Goal: Transaction & Acquisition: Register for event/course

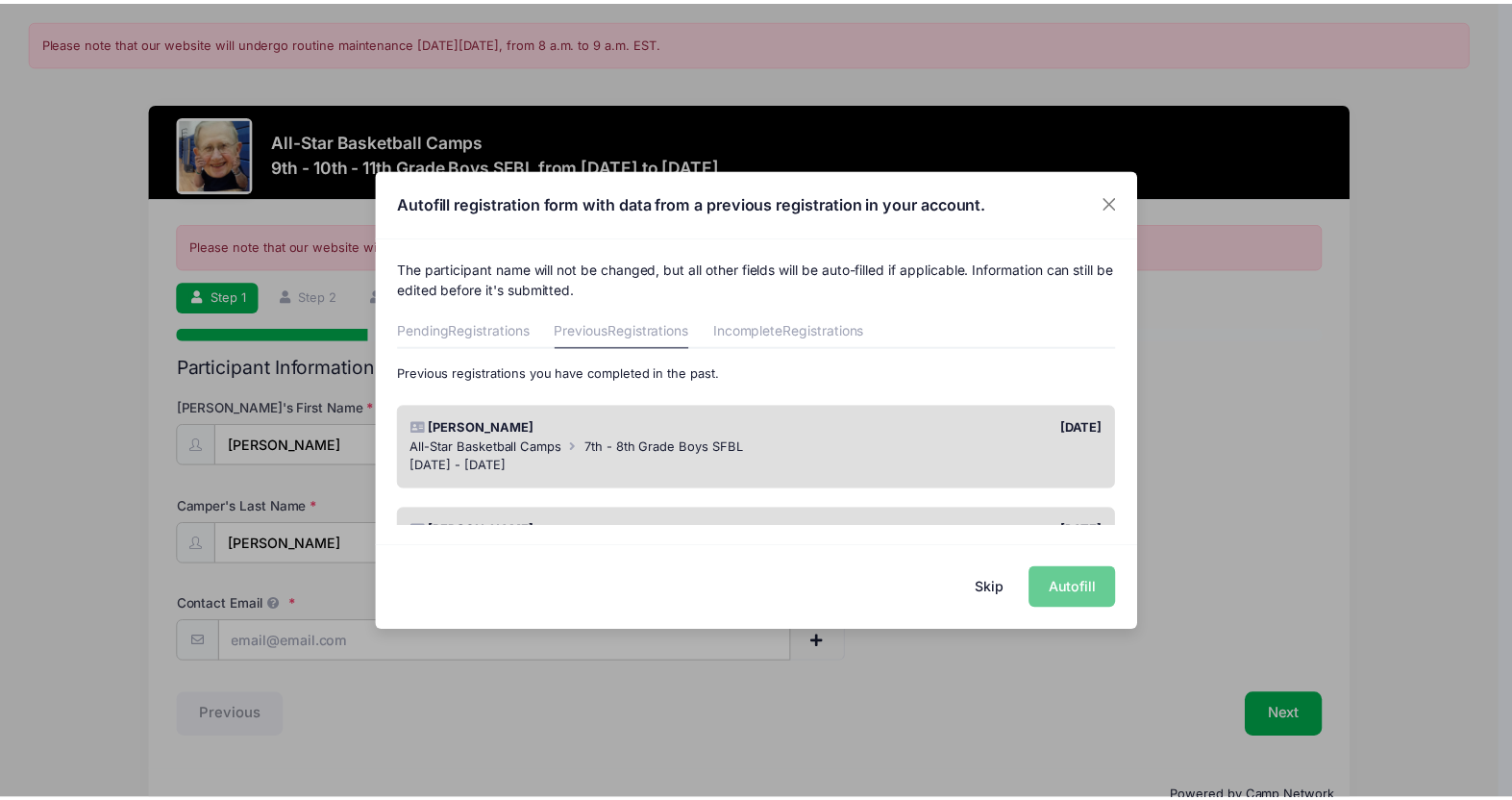
scroll to position [96, 0]
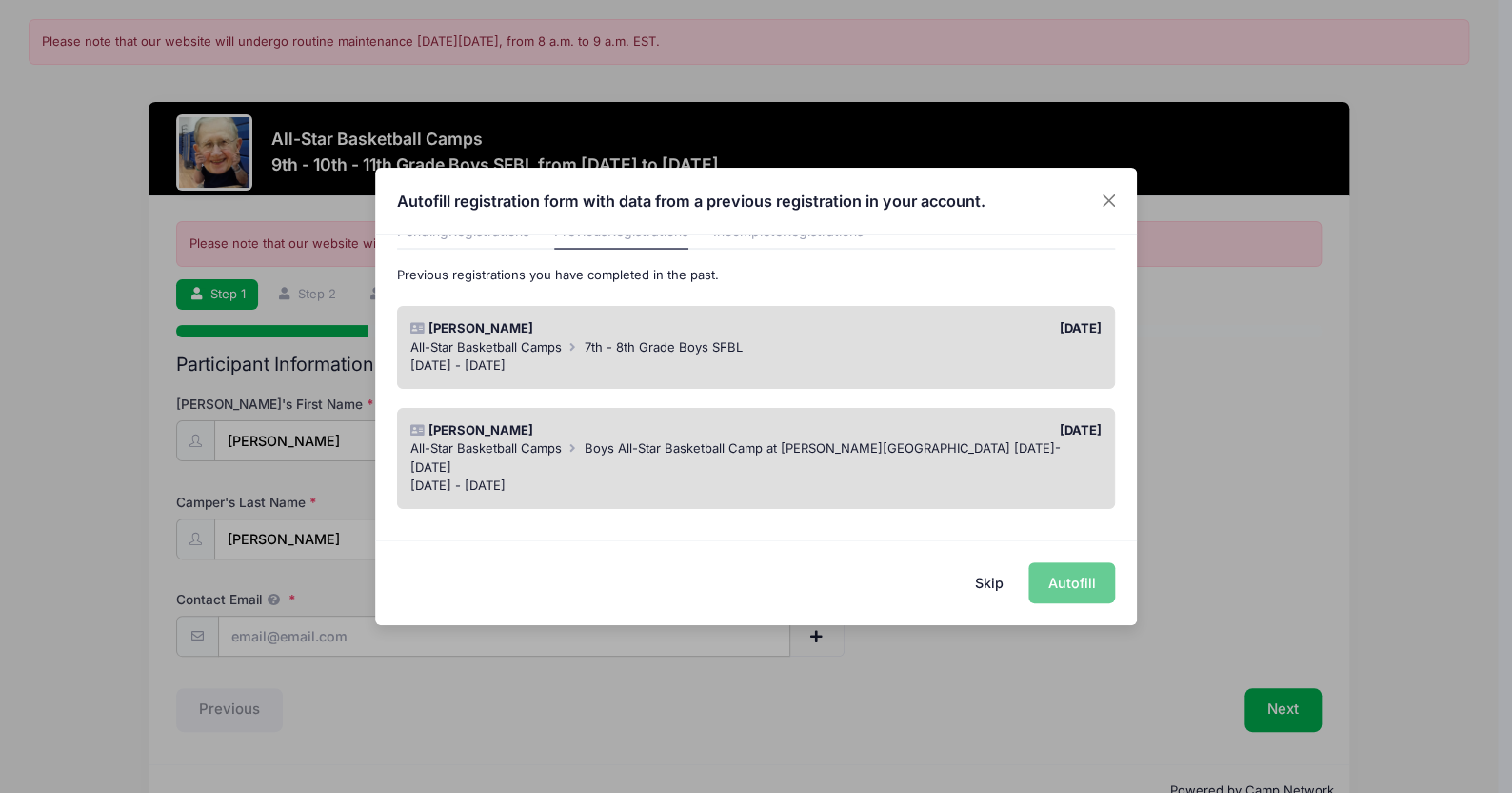
click at [526, 432] on div "[PERSON_NAME]" at bounding box center [579, 431] width 355 height 19
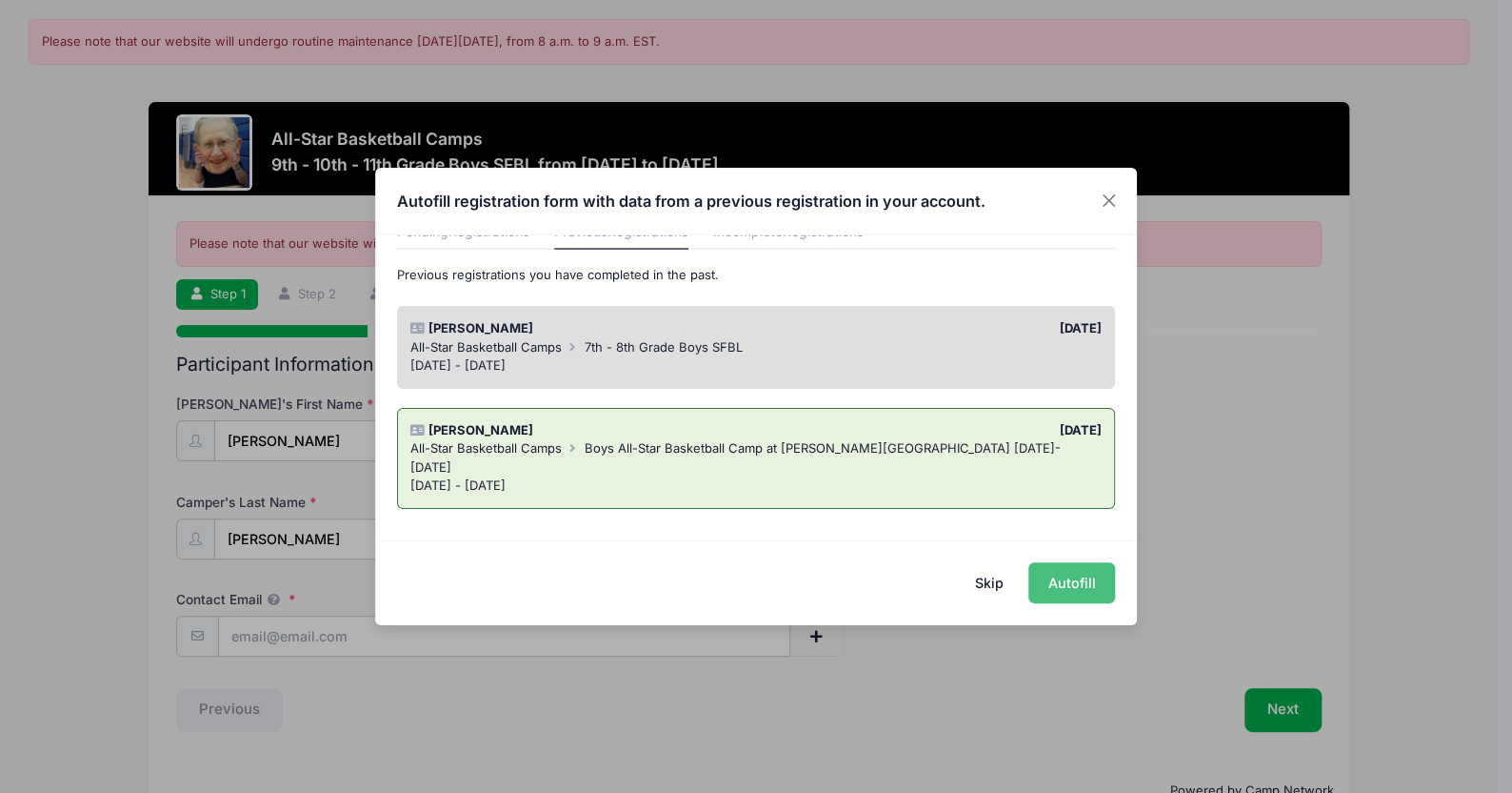
click at [1056, 581] on button "Autofill" at bounding box center [1072, 582] width 87 height 41
type input "pfellrath@yahoo.com"
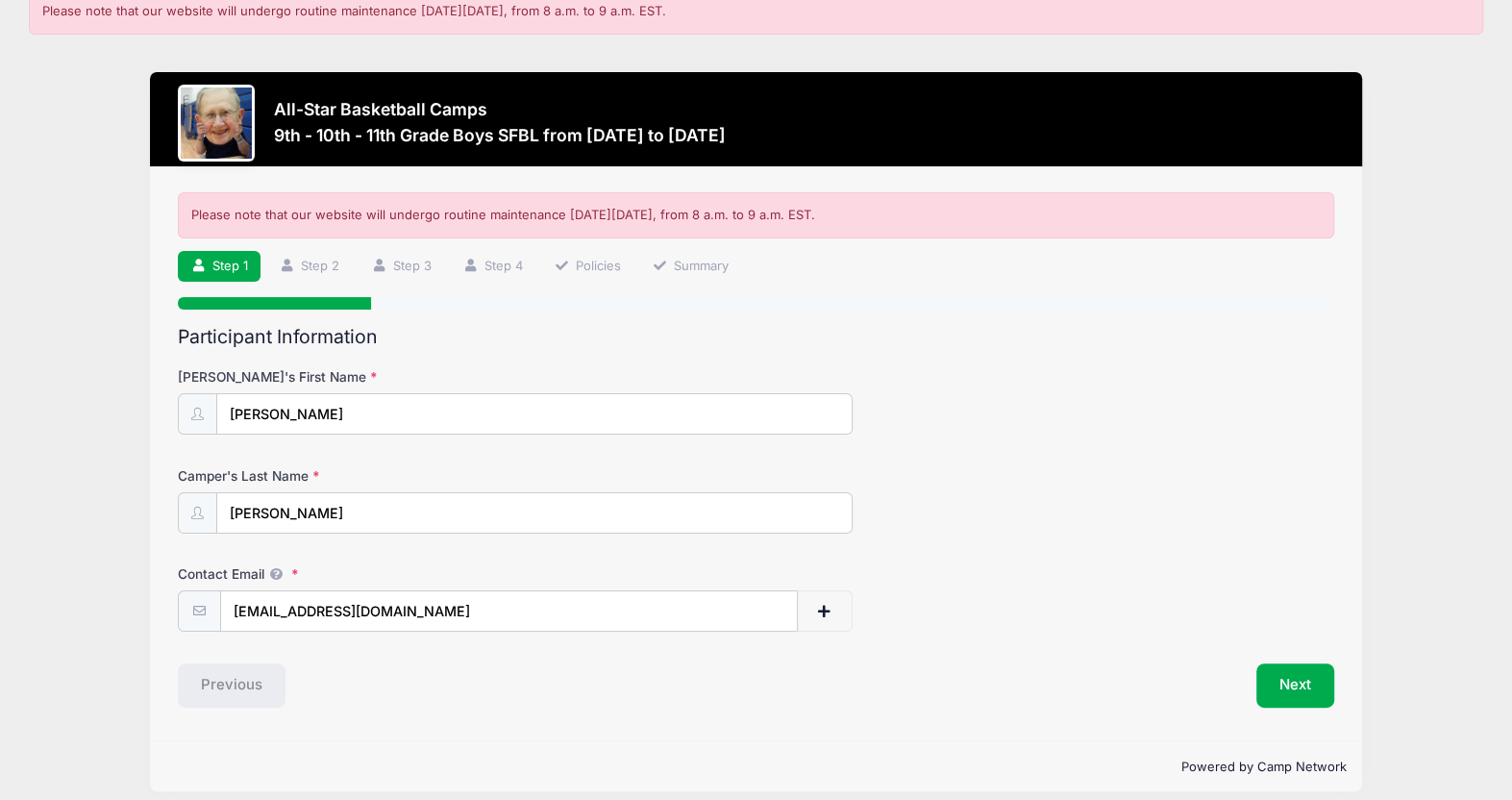
scroll to position [46, 0]
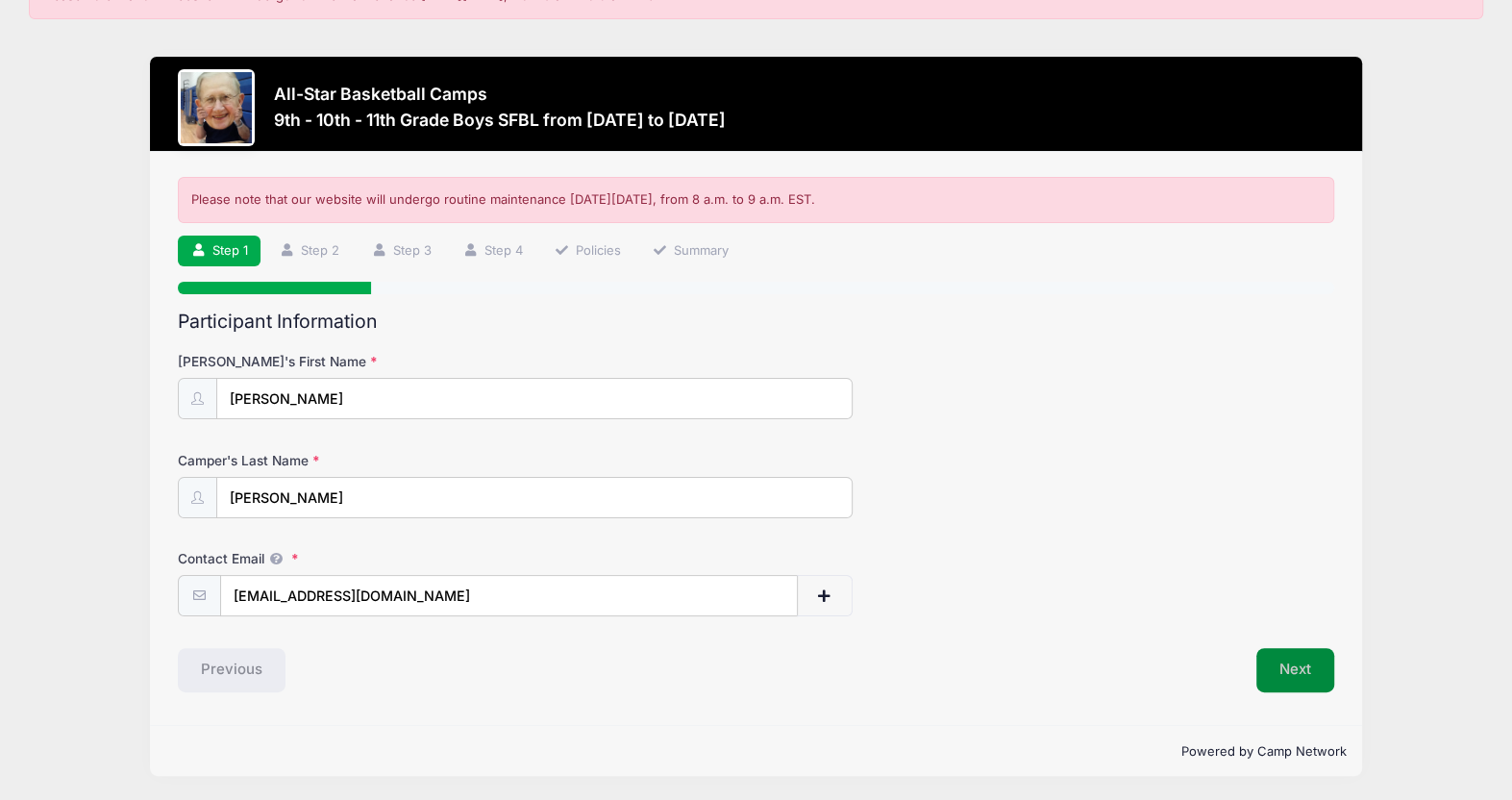
click at [1287, 672] on button "Next" at bounding box center [1295, 670] width 78 height 44
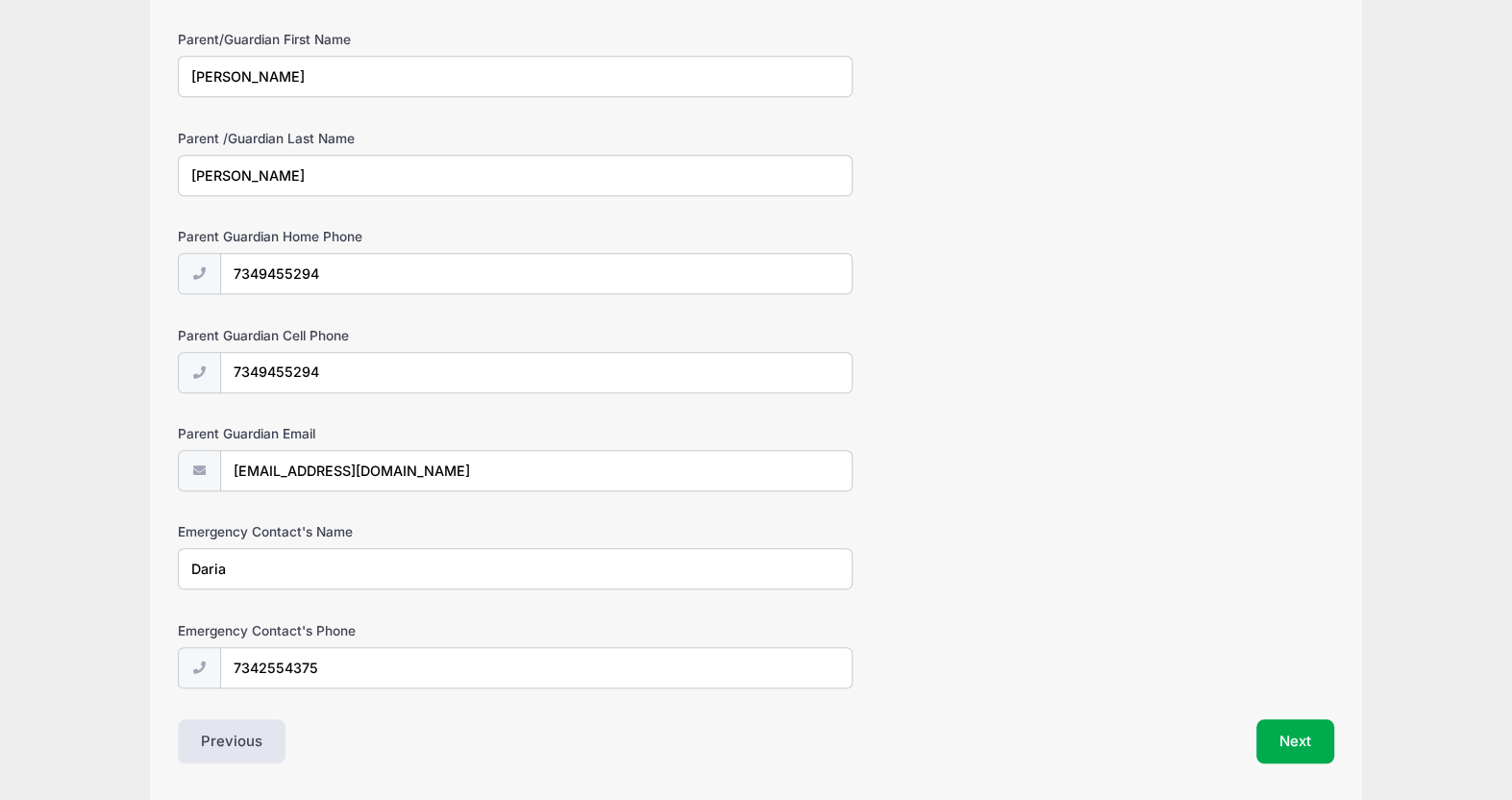
scroll to position [1115, 0]
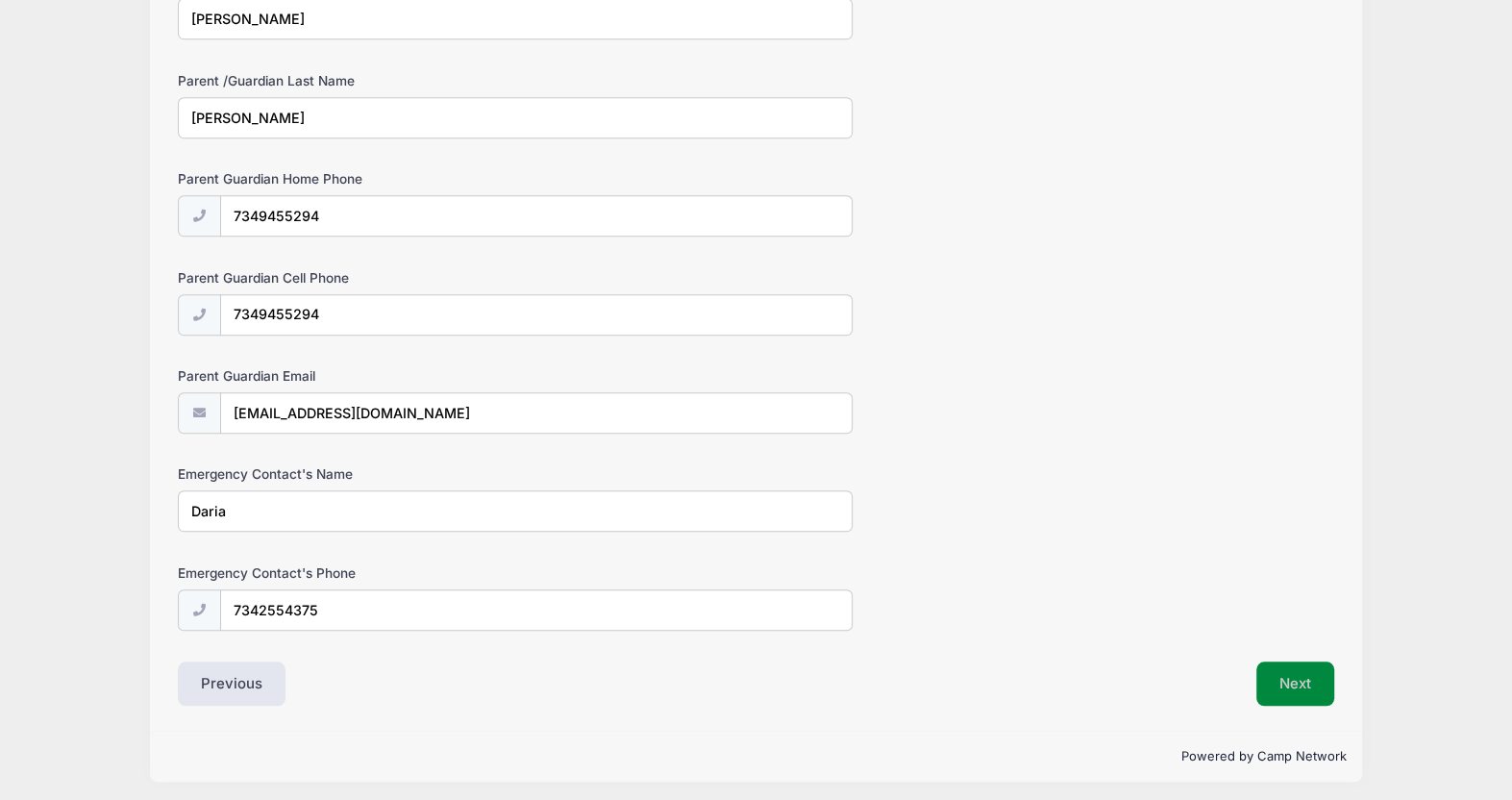
click at [1283, 673] on button "Next" at bounding box center [1295, 683] width 78 height 44
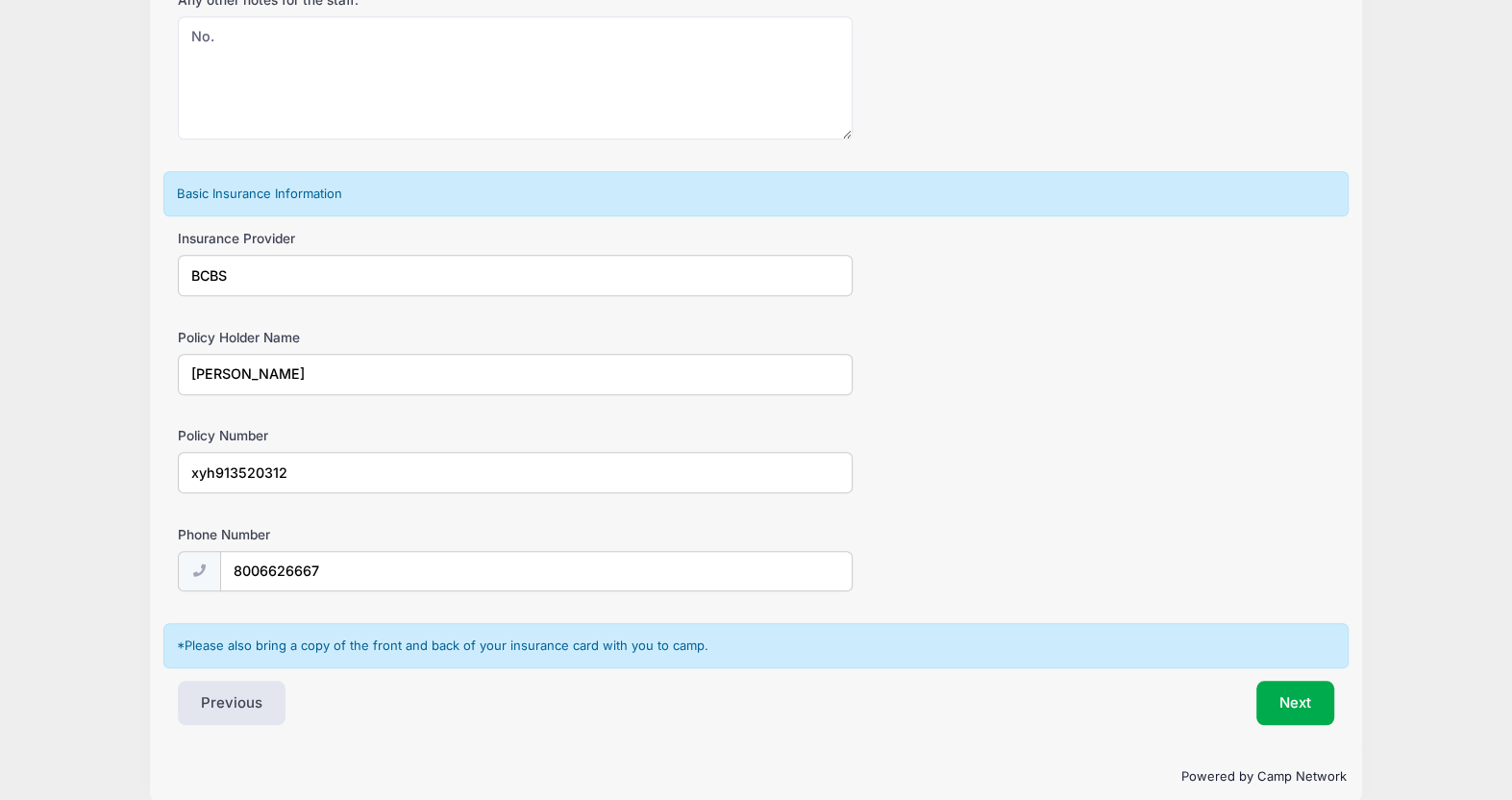
scroll to position [1210, 0]
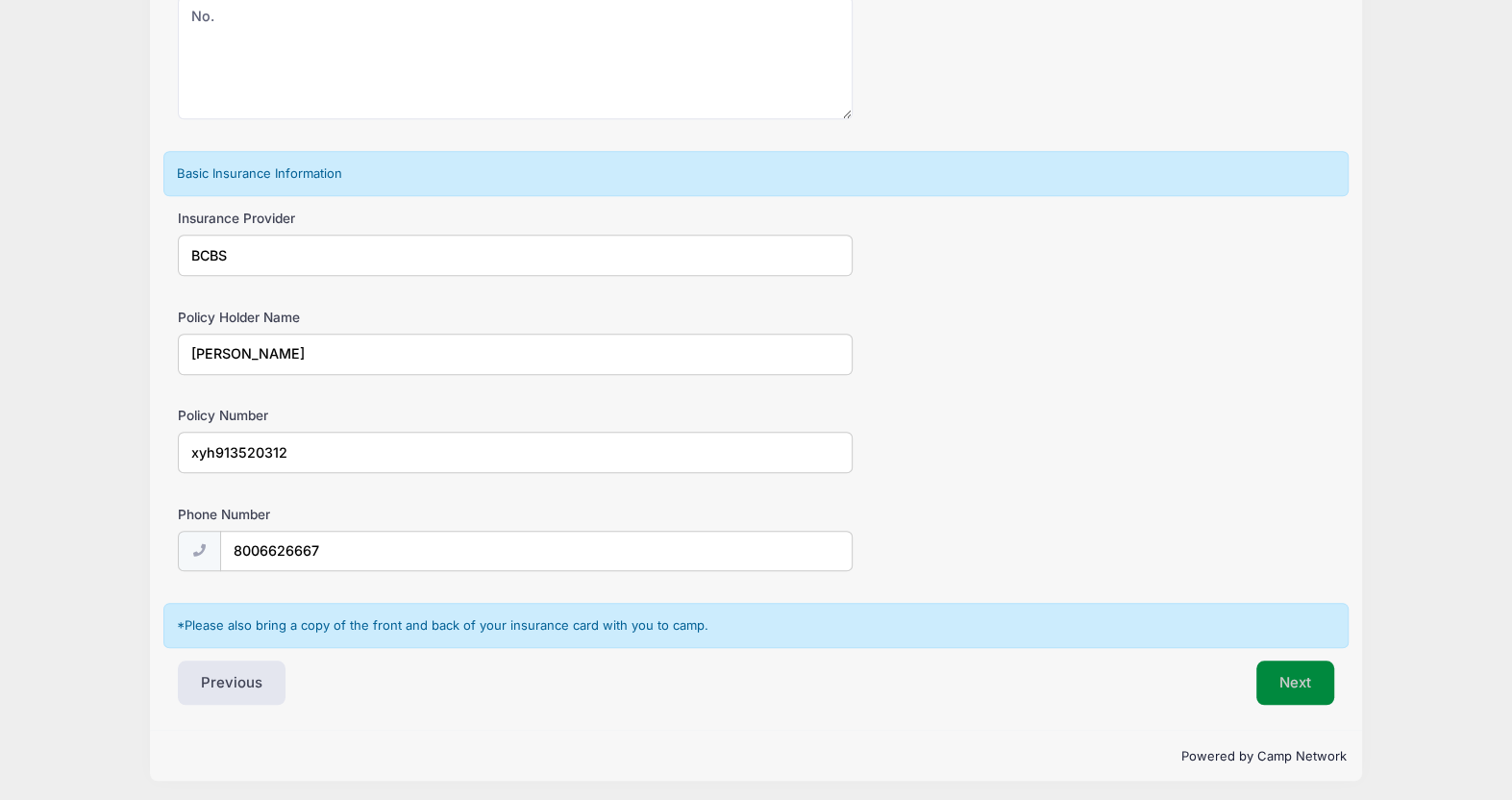
click at [1282, 684] on button "Next" at bounding box center [1295, 682] width 78 height 44
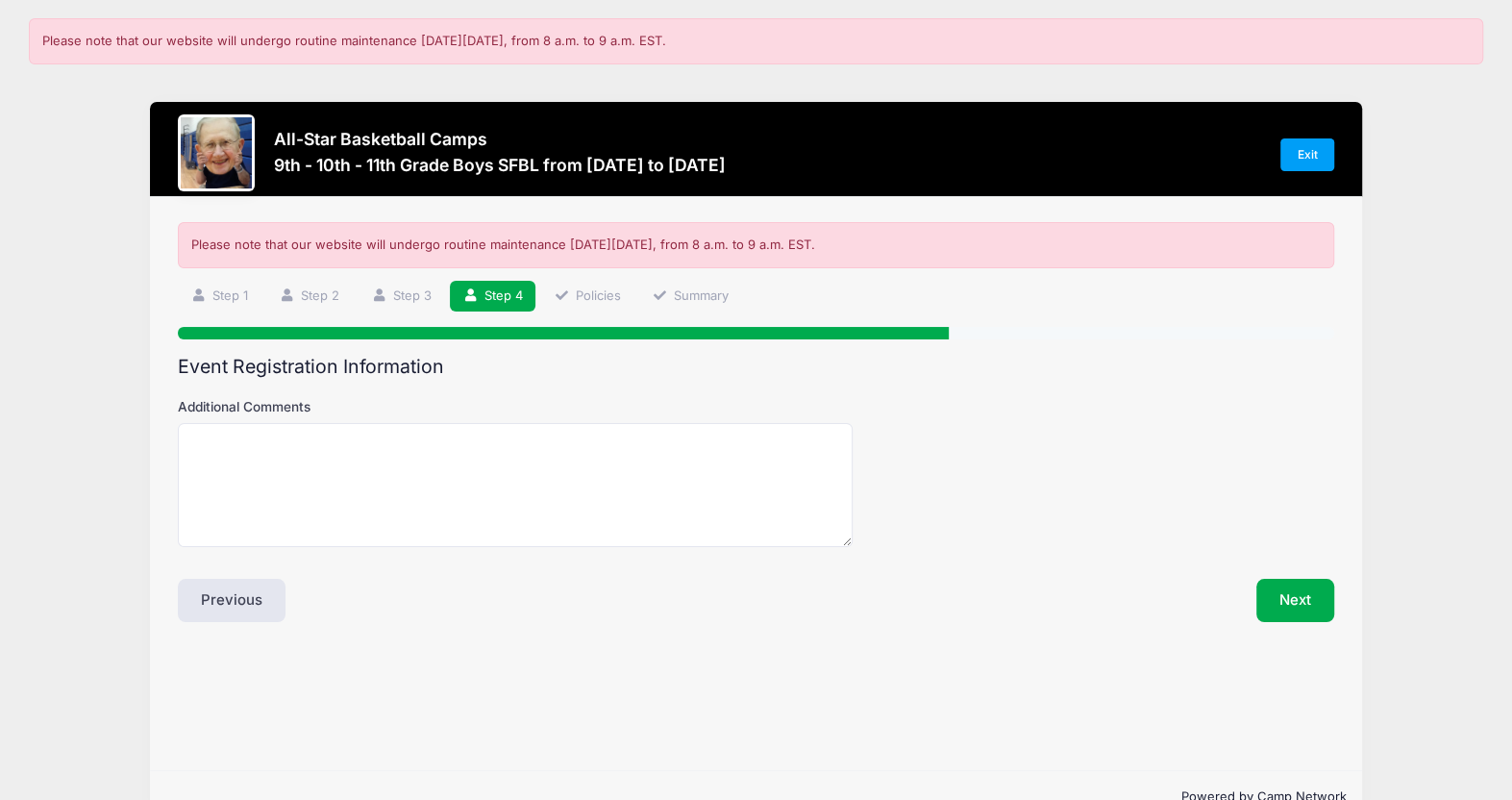
scroll to position [0, 0]
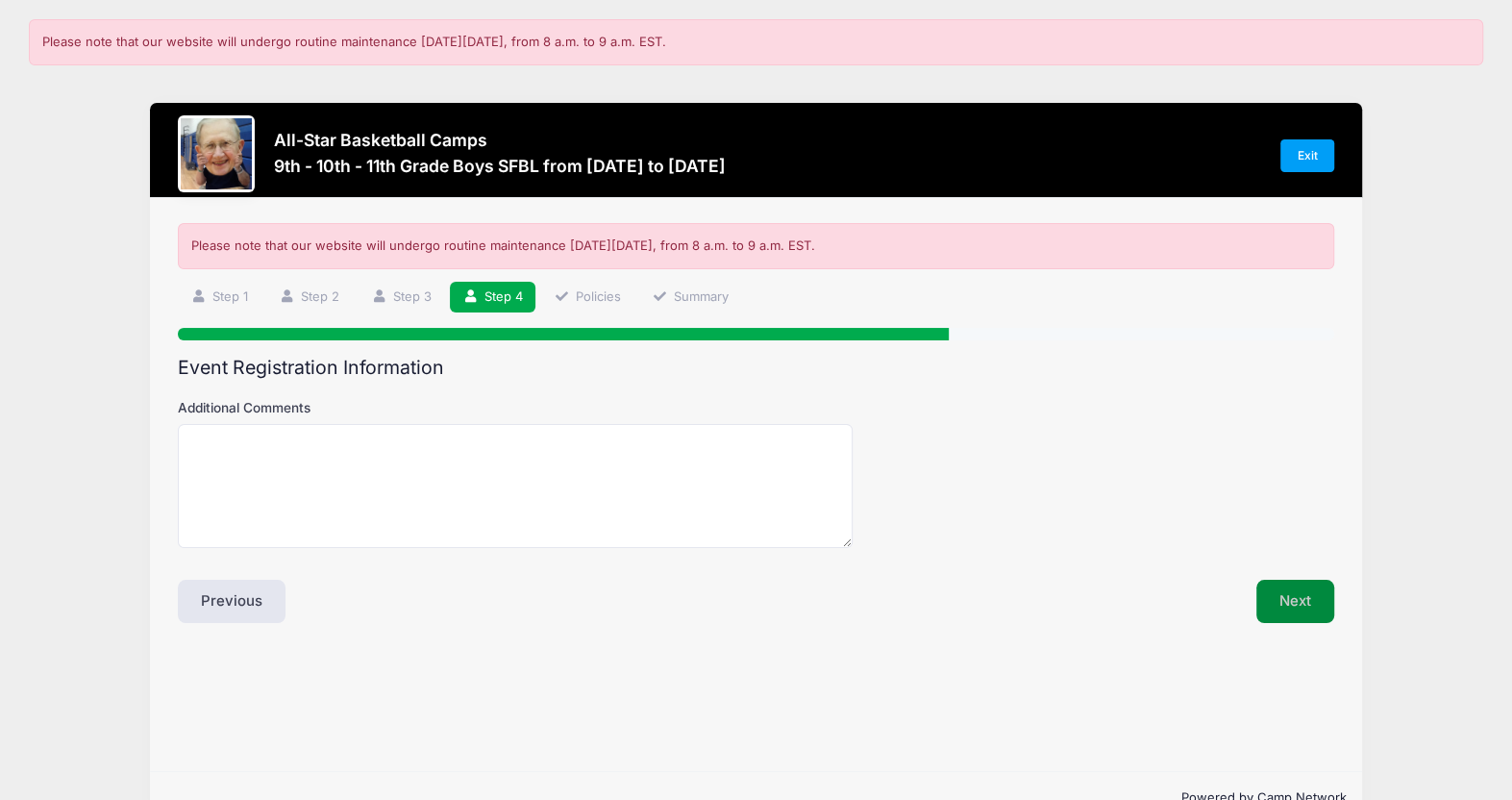
click at [1278, 606] on button "Next" at bounding box center [1295, 601] width 78 height 44
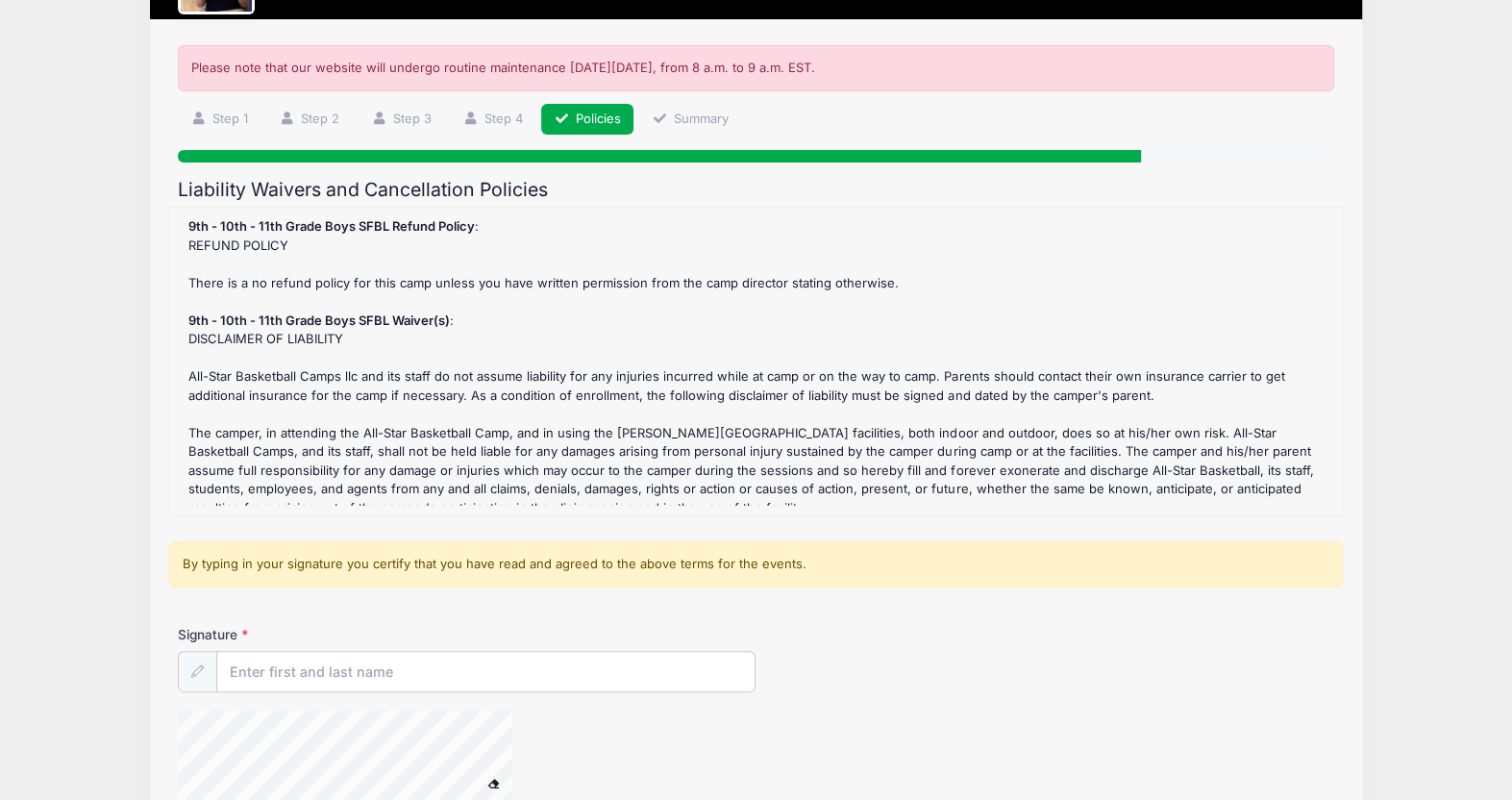
scroll to position [288, 0]
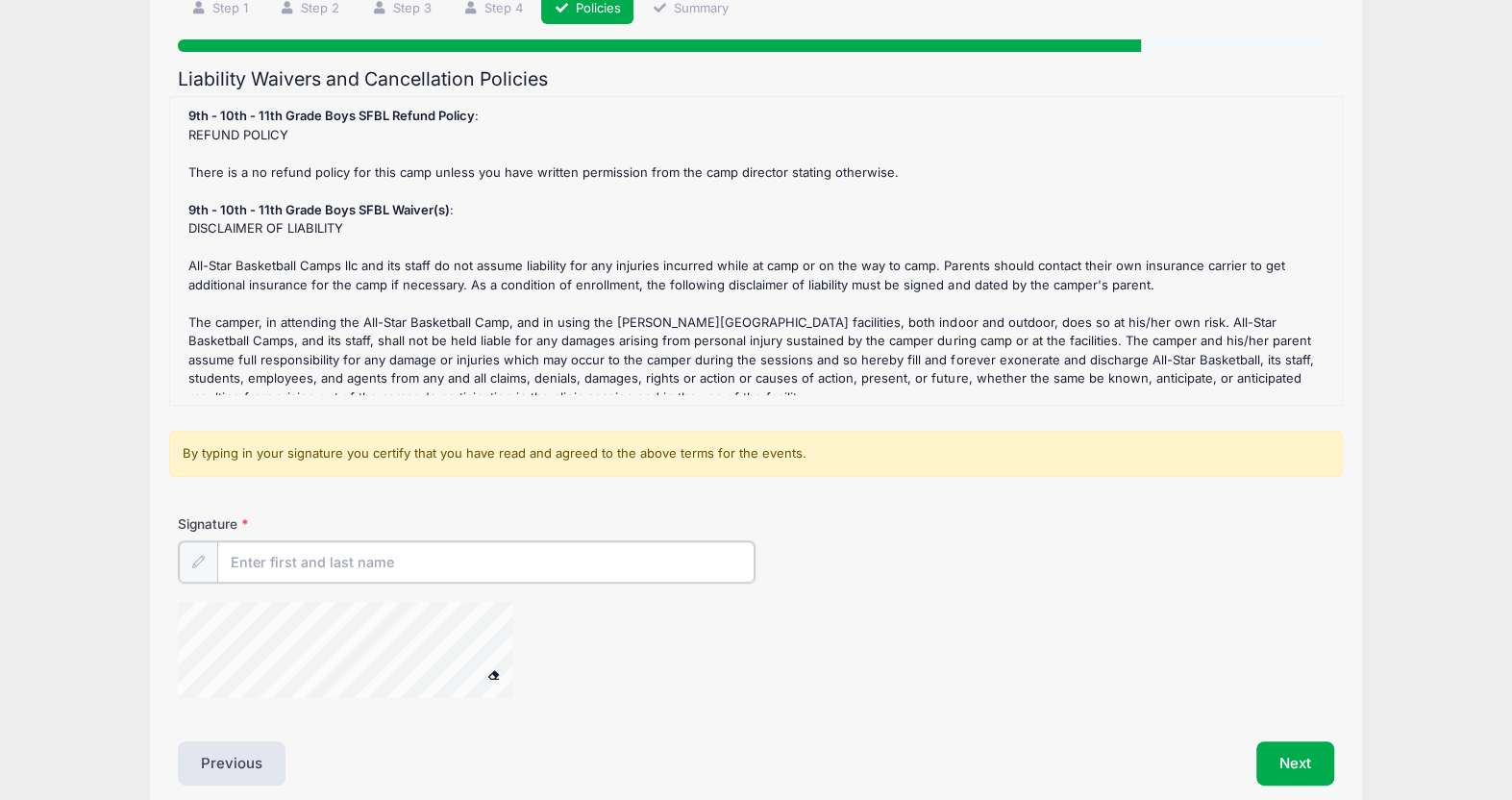
click at [362, 561] on input "Signature" at bounding box center [485, 561] width 537 height 41
type input "Patrick Fellrath"
click at [1282, 771] on button "Next" at bounding box center [1295, 761] width 78 height 44
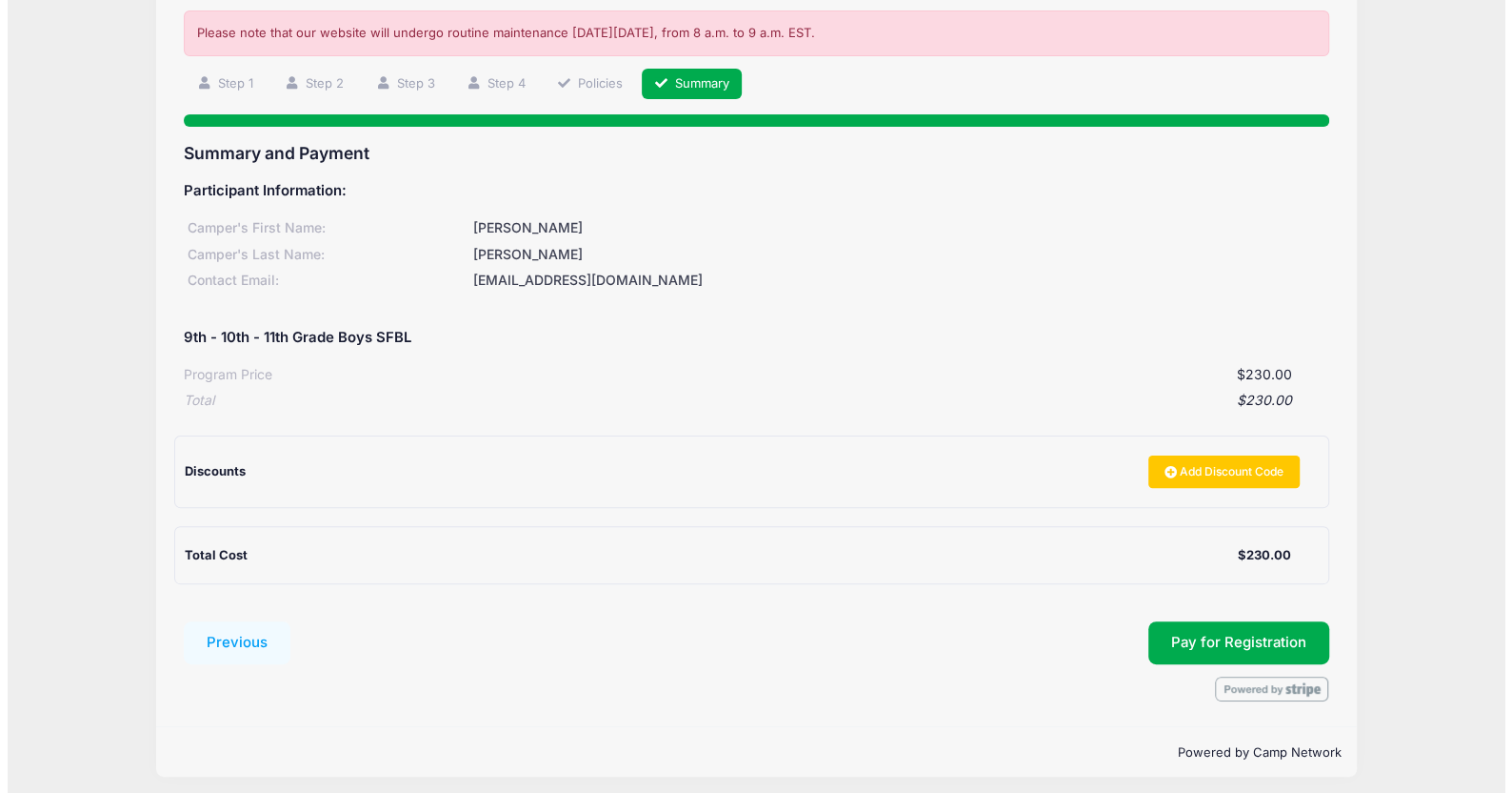
scroll to position [217, 0]
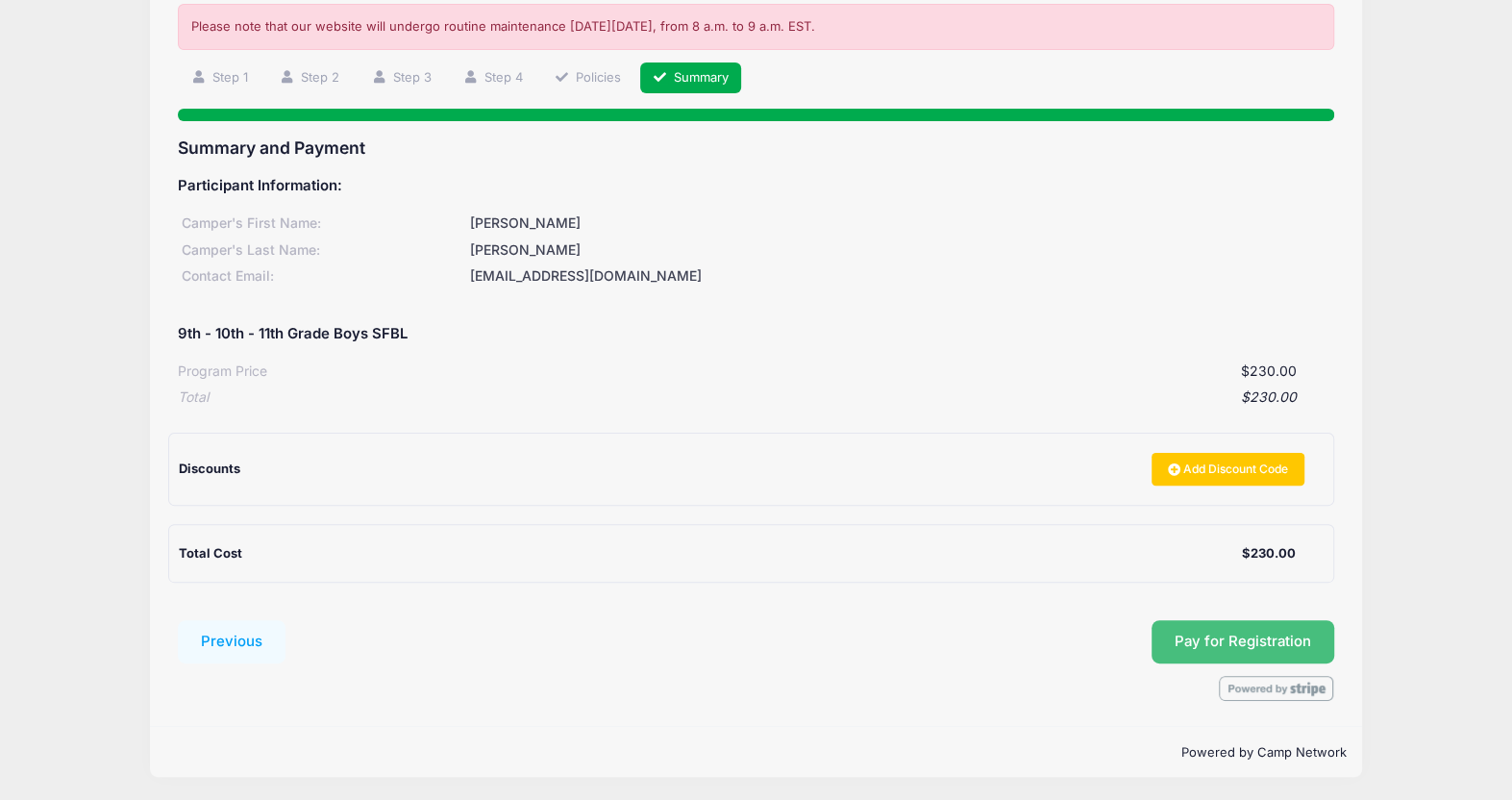
click at [1199, 625] on button "Pay for Registration" at bounding box center [1242, 642] width 182 height 44
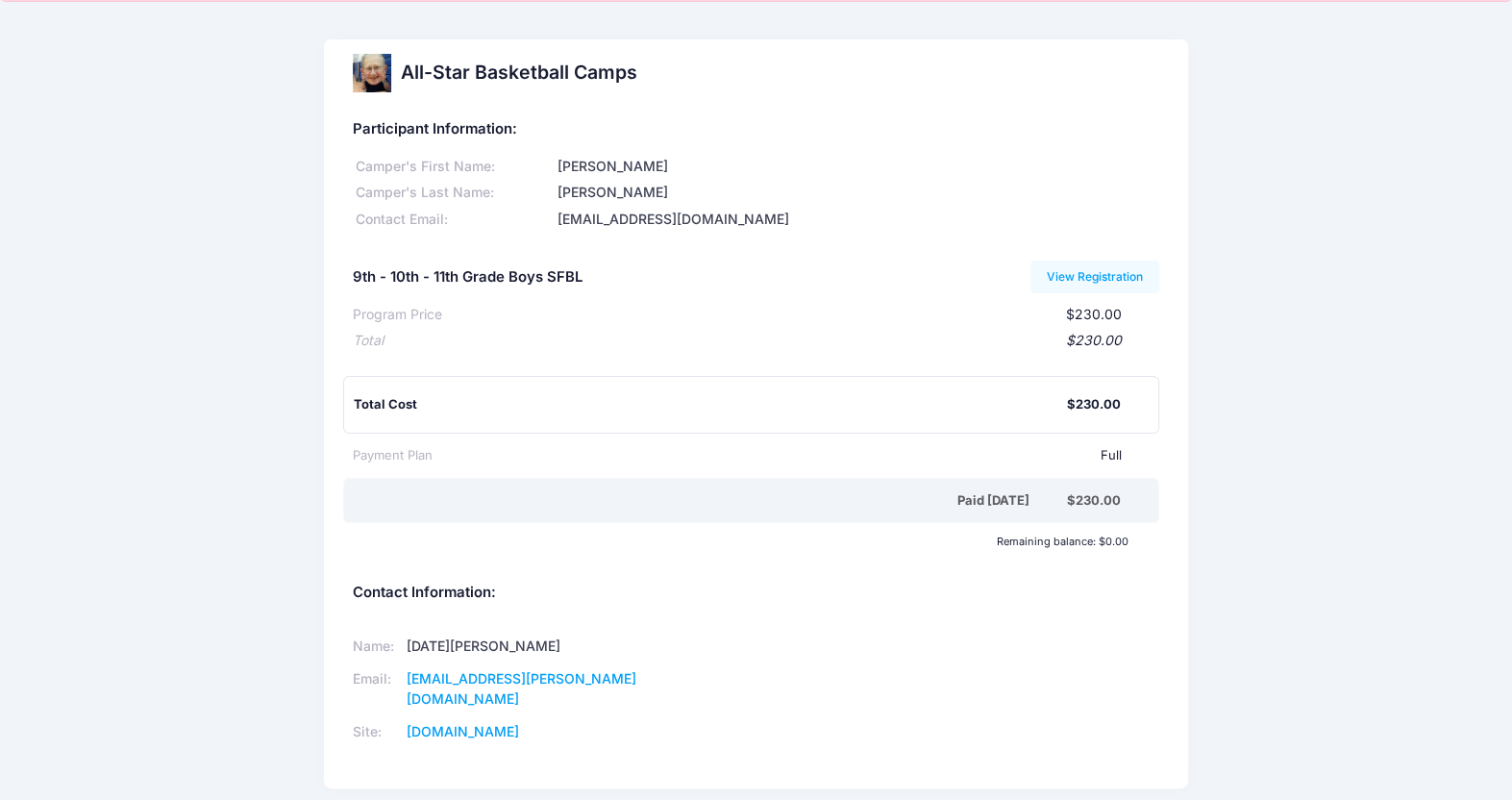
scroll to position [124, 0]
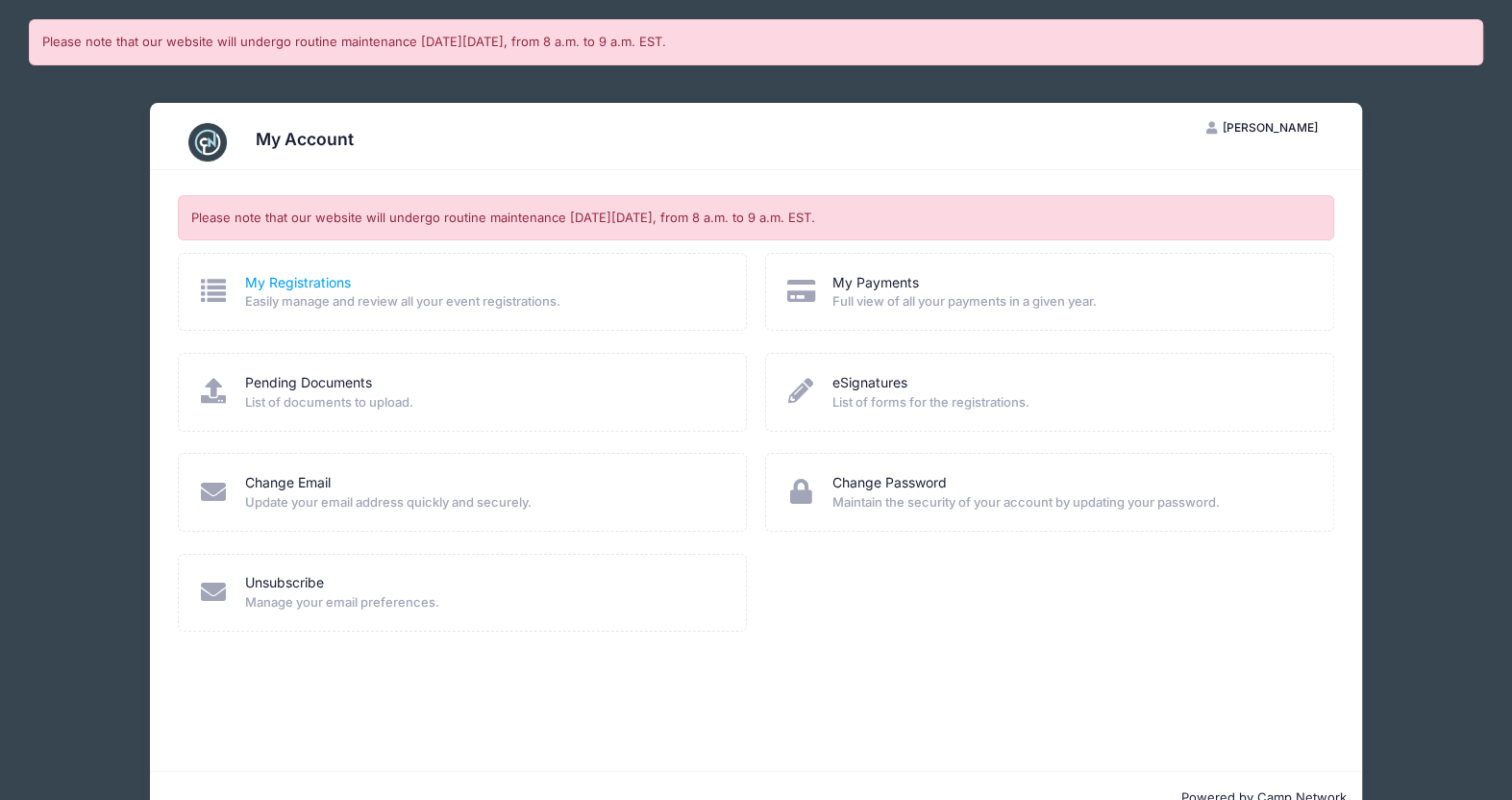
click at [333, 279] on link "My Registrations" at bounding box center [298, 282] width 106 height 20
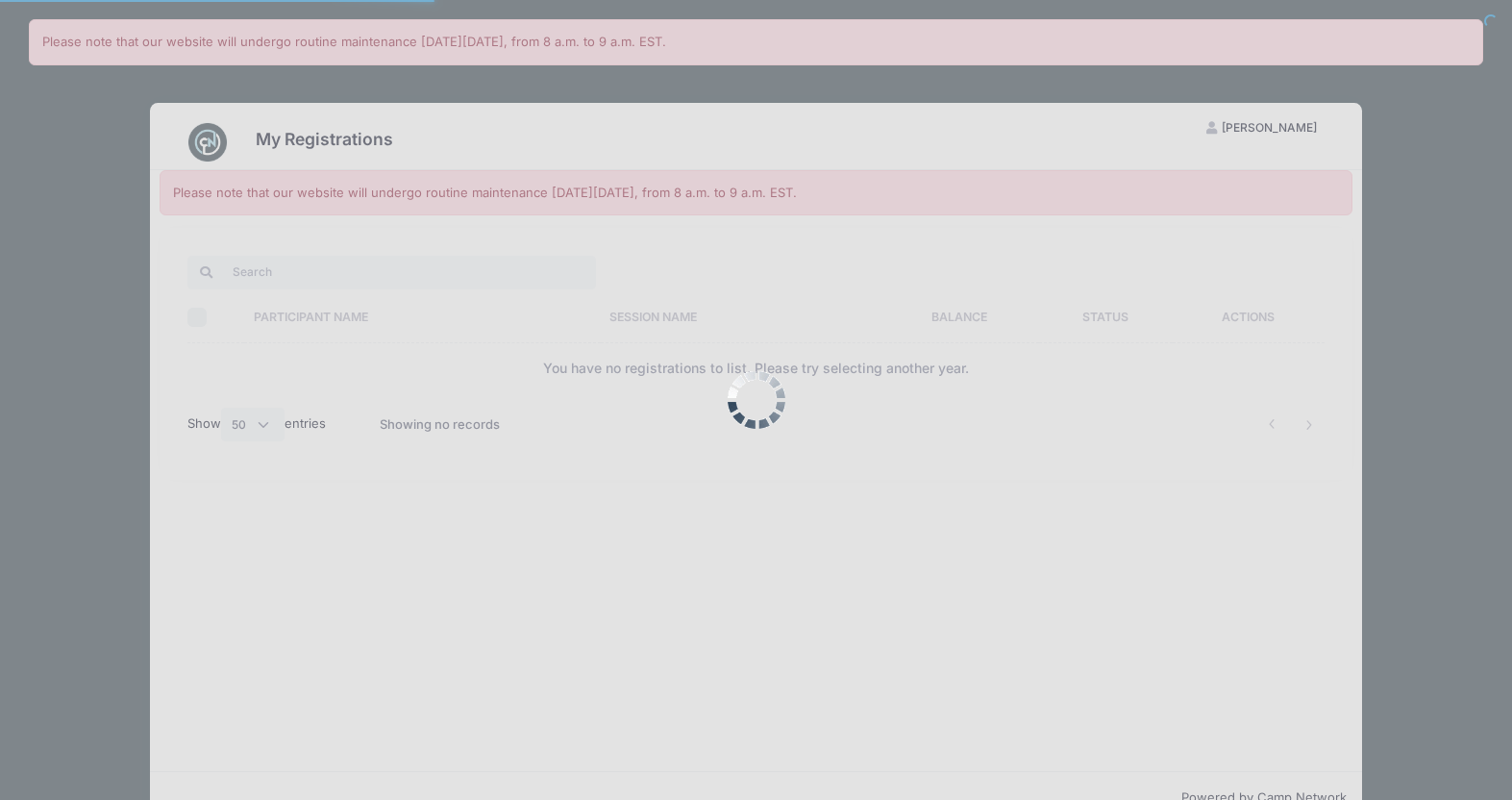
select select "50"
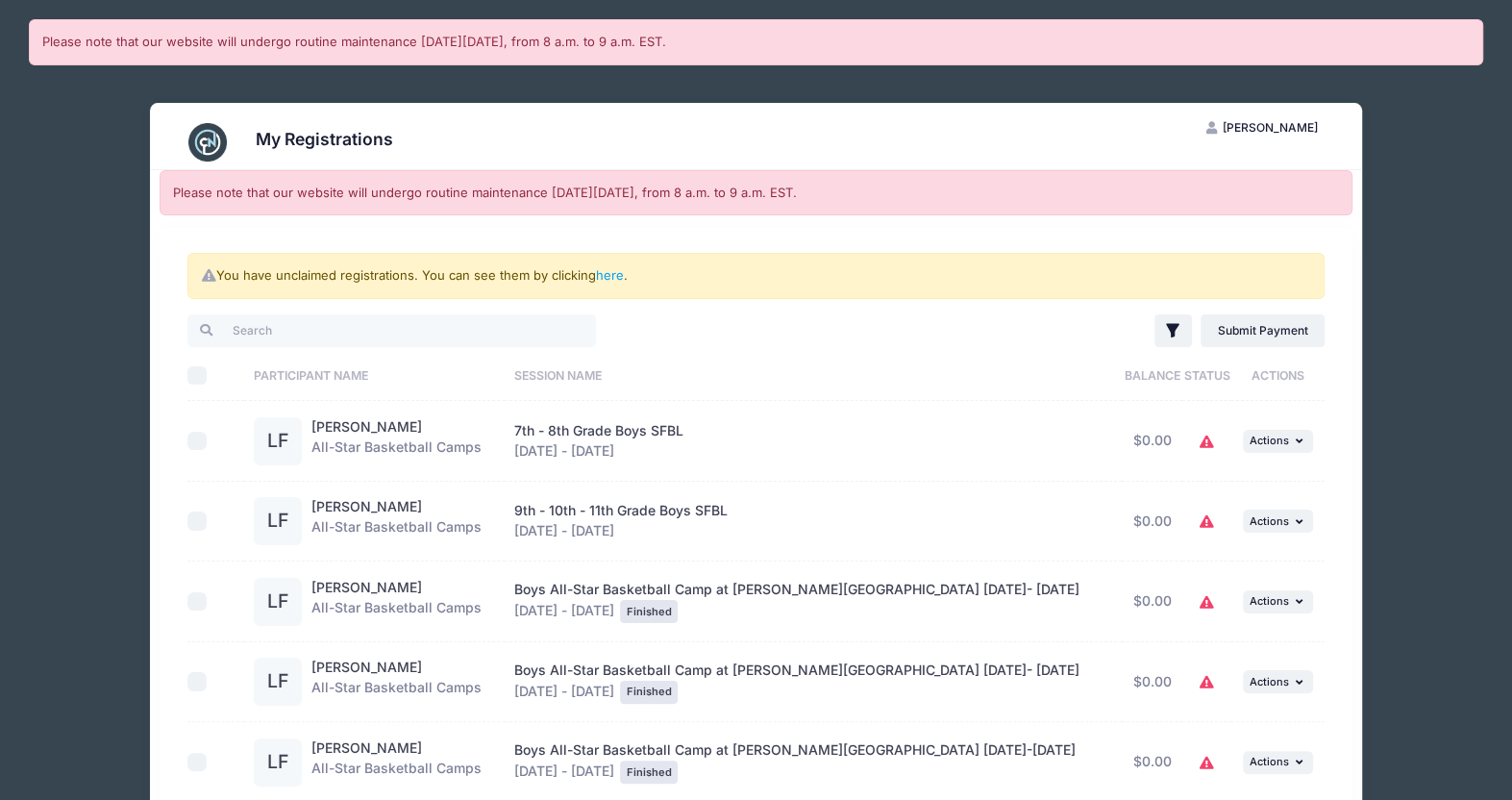
click at [1300, 127] on span "[PERSON_NAME]" at bounding box center [1269, 127] width 95 height 14
click at [1172, 217] on link "Logout" at bounding box center [1214, 225] width 222 height 37
